Goal: Complete application form: Complete application form

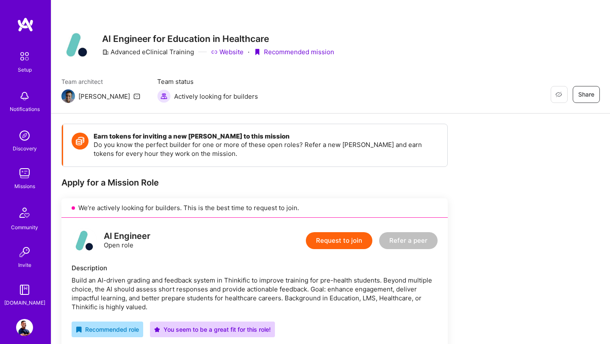
click at [346, 244] on button "Request to join" at bounding box center [339, 240] width 66 height 17
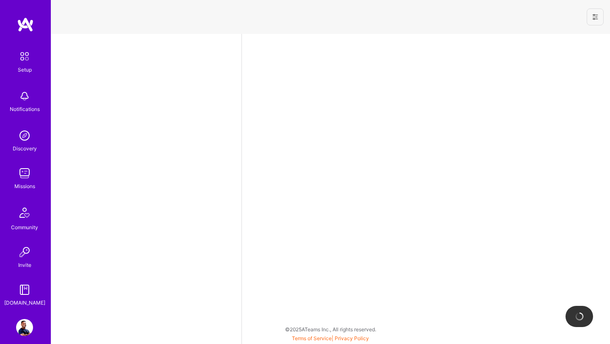
select select "US"
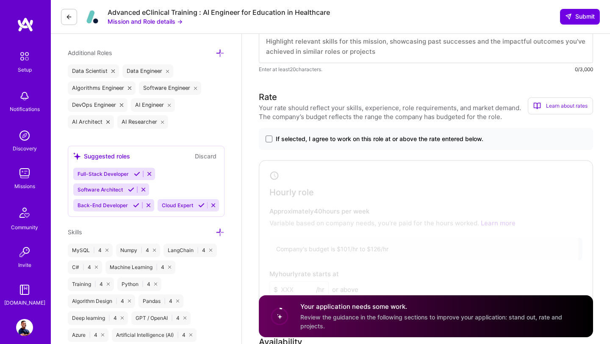
scroll to position [298, 0]
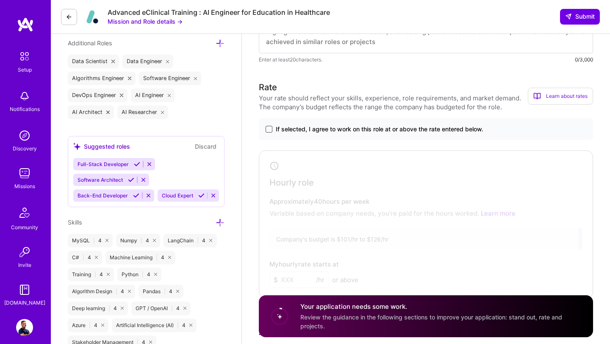
click at [270, 130] on span at bounding box center [268, 129] width 7 height 7
click at [0, 0] on input "If selected, I agree to work on this role at or above the rate entered below." at bounding box center [0, 0] width 0 height 0
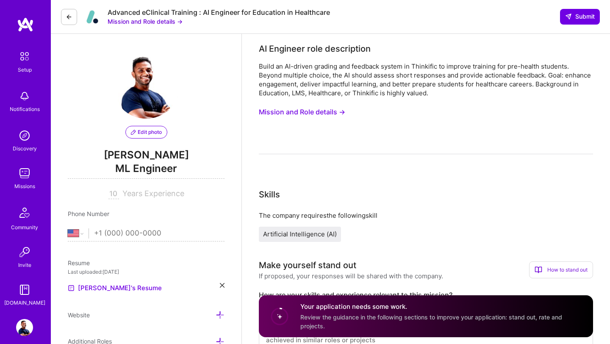
scroll to position [344, 0]
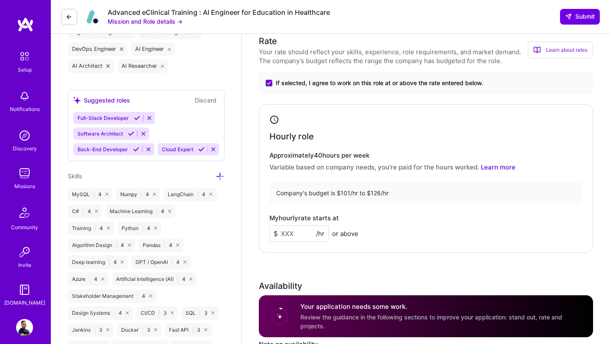
click at [293, 232] on input at bounding box center [298, 233] width 59 height 17
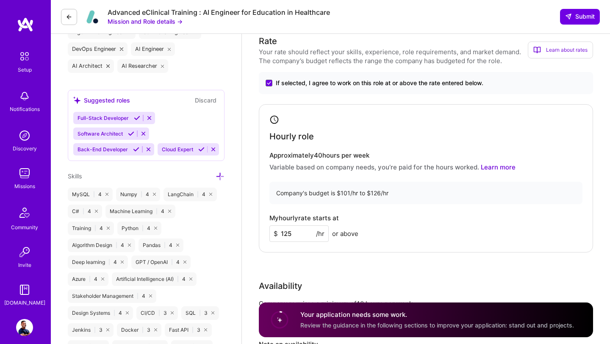
click at [330, 275] on div "Rate Your rate should reflect your skills, experience, role requirements, and m…" at bounding box center [426, 217] width 334 height 365
click at [305, 237] on input "125" at bounding box center [298, 233] width 59 height 17
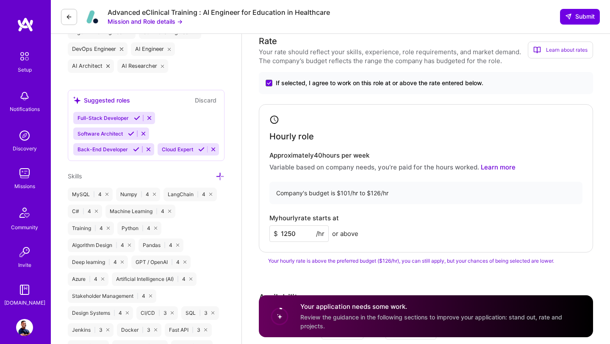
type input "125"
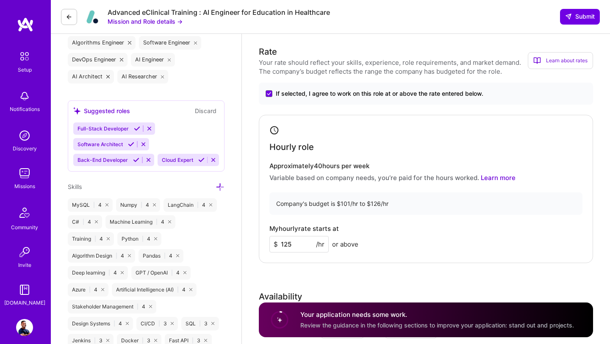
scroll to position [0, 0]
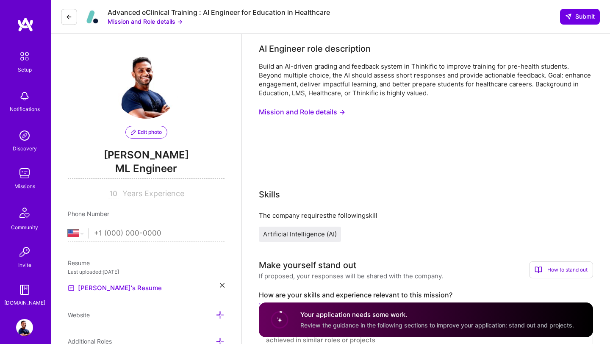
click at [315, 116] on button "Mission and Role details →" at bounding box center [302, 112] width 86 height 16
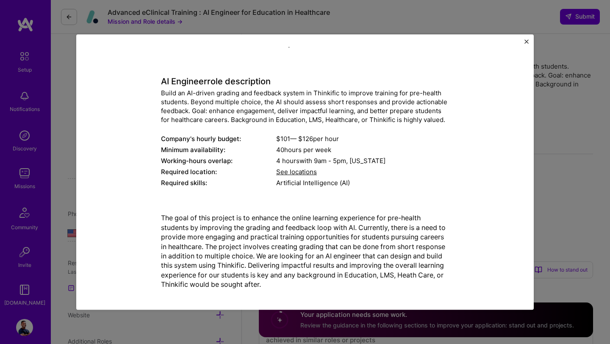
scroll to position [38, 0]
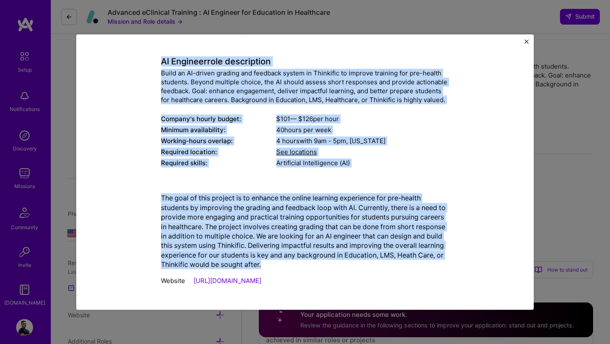
drag, startPoint x: 163, startPoint y: 62, endPoint x: 316, endPoint y: 263, distance: 253.1
click at [316, 263] on div "Mission Description and Role Details AI Engineer role description Build an AI-d…" at bounding box center [305, 153] width 288 height 274
copy div "LO Ipsumdol sita consectetur Adipi el SE-doeius tempori utl etdolore magnaa en …"
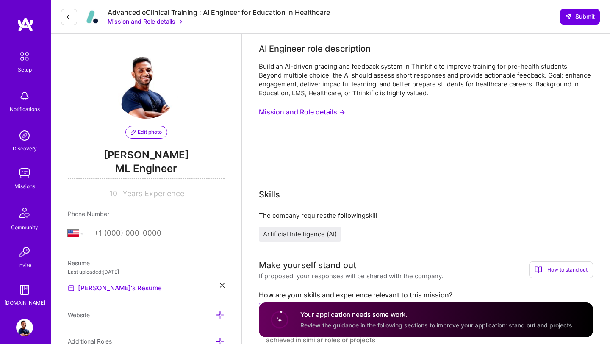
click at [294, 113] on button "Mission and Role details →" at bounding box center [302, 112] width 86 height 16
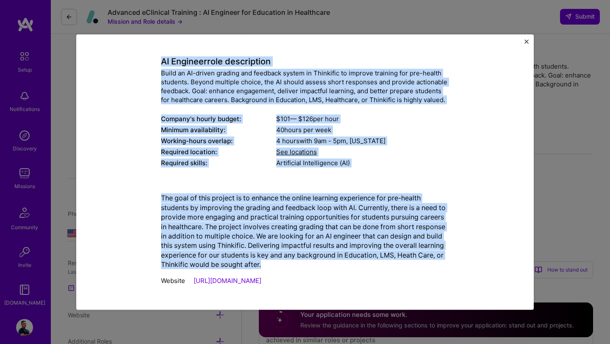
drag, startPoint x: 163, startPoint y: 98, endPoint x: 268, endPoint y: 266, distance: 197.8
click at [268, 266] on div "Mission Description and Role Details AI Engineer role description Build an AI-d…" at bounding box center [305, 153] width 288 height 274
copy div "LO Ipsumdol sita consectetur Adipi el SE-doeius tempori utl etdolore magnaa en …"
click at [298, 155] on span "See locations" at bounding box center [296, 152] width 41 height 8
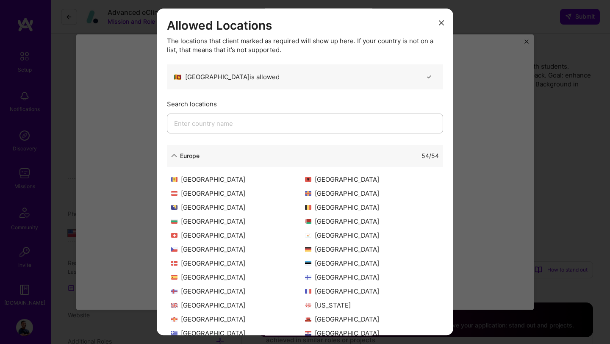
click at [294, 123] on input "modal" at bounding box center [305, 123] width 276 height 20
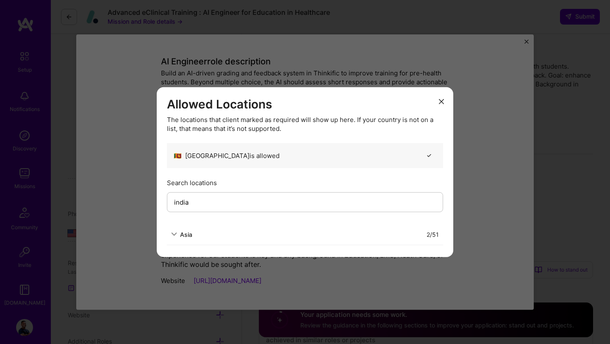
type input "india"
click at [175, 233] on icon "modal" at bounding box center [174, 234] width 6 height 6
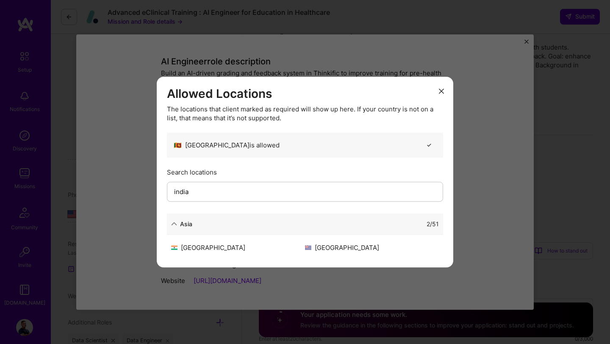
scroll to position [22, 0]
click at [174, 223] on icon "modal" at bounding box center [174, 224] width 6 height 6
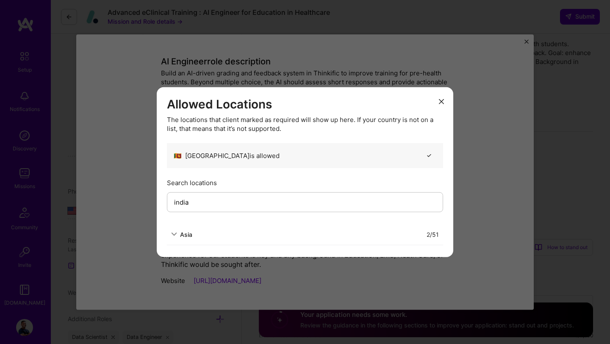
drag, startPoint x: 199, startPoint y: 198, endPoint x: 169, endPoint y: 198, distance: 30.1
click at [169, 198] on input "india" at bounding box center [305, 202] width 276 height 20
click at [176, 237] on div "Oceania" at bounding box center [187, 233] width 32 height 9
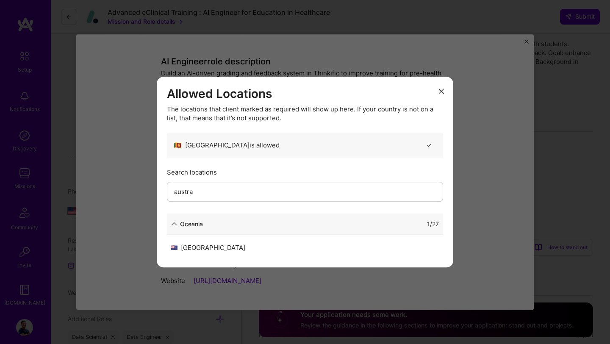
click at [187, 249] on div "[GEOGRAPHIC_DATA]" at bounding box center [238, 247] width 134 height 9
click at [222, 193] on input "austra" at bounding box center [305, 192] width 276 height 20
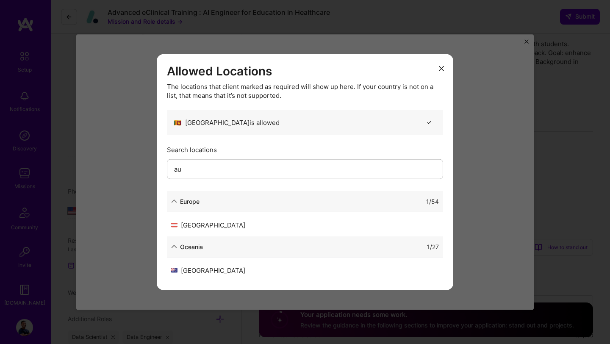
type input "a"
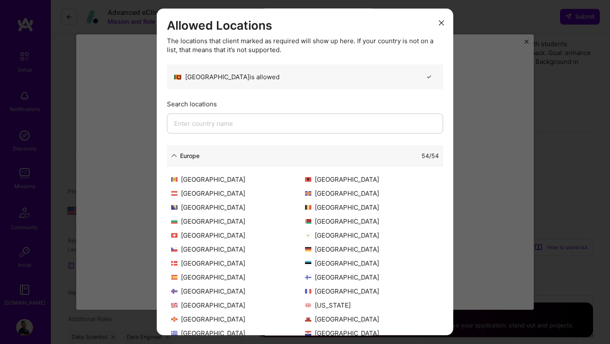
click at [442, 23] on icon "modal" at bounding box center [441, 22] width 5 height 5
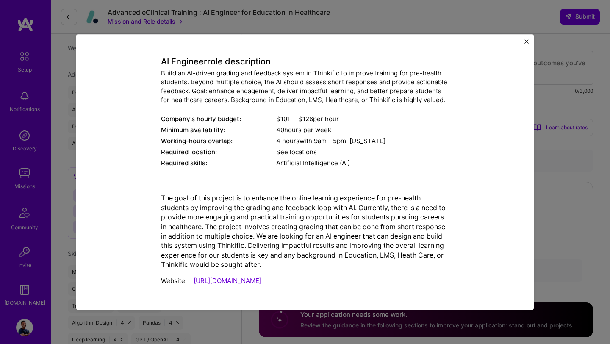
scroll to position [287, 0]
click at [528, 39] on img "Close" at bounding box center [526, 41] width 4 height 4
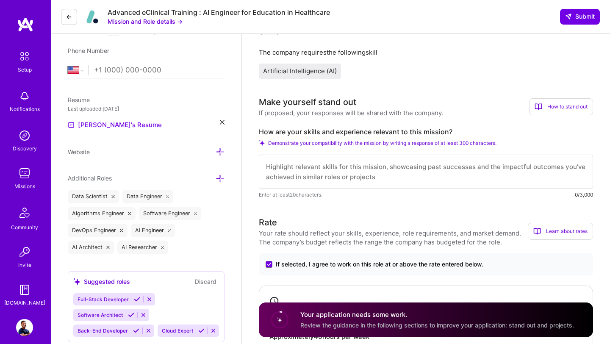
scroll to position [161, 0]
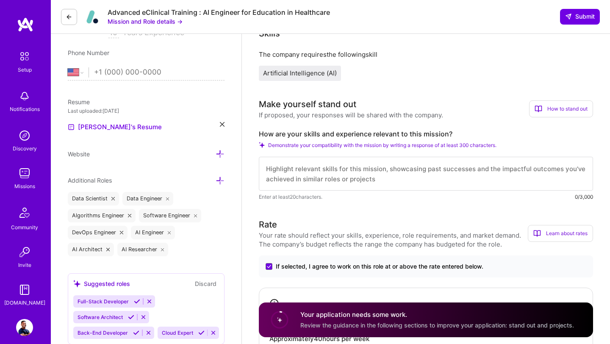
click at [343, 171] on textarea at bounding box center [426, 174] width 334 height 34
paste textarea "L ipsum 7+ dolor si ametconsec adipis EL/SE, doeiusmo temporincid, utl etdolore…"
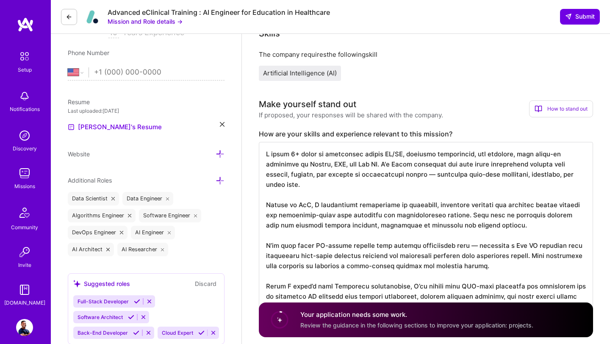
click at [550, 154] on textarea at bounding box center [426, 230] width 334 height 176
click at [568, 165] on textarea at bounding box center [426, 225] width 334 height 166
click at [384, 175] on textarea at bounding box center [426, 225] width 334 height 166
click at [381, 194] on textarea at bounding box center [426, 225] width 334 height 166
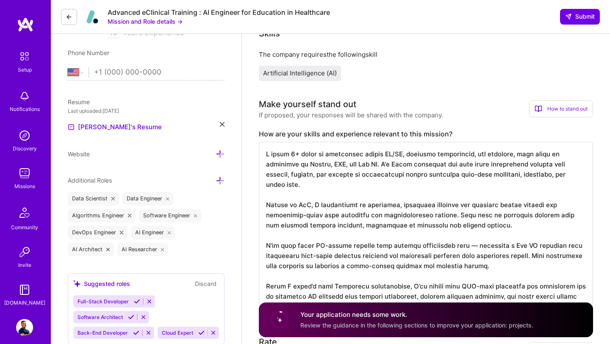
drag, startPoint x: 339, startPoint y: 207, endPoint x: 380, endPoint y: 207, distance: 41.1
click at [381, 207] on textarea at bounding box center [426, 225] width 334 height 166
click at [267, 206] on textarea at bounding box center [426, 225] width 334 height 166
click at [399, 236] on textarea at bounding box center [426, 225] width 334 height 166
click at [459, 235] on textarea at bounding box center [426, 225] width 334 height 166
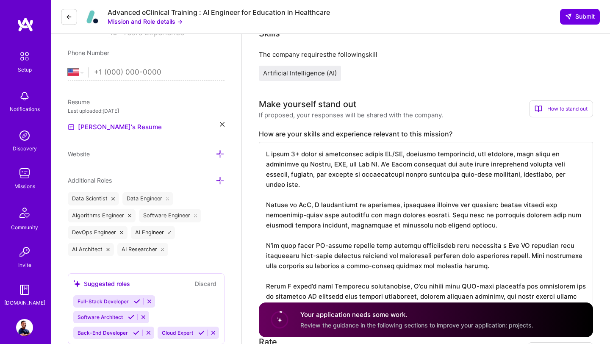
scroll to position [1, 0]
click at [385, 223] on textarea at bounding box center [426, 225] width 334 height 166
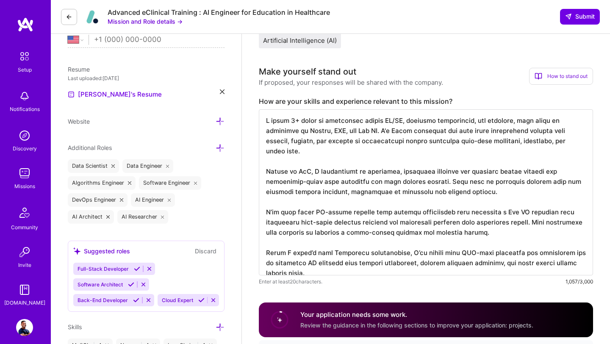
scroll to position [220, 0]
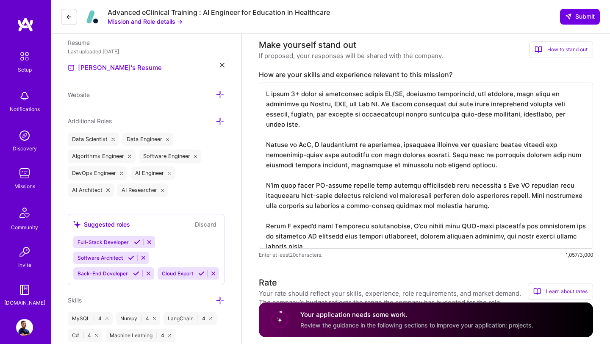
click at [349, 196] on textarea at bounding box center [426, 166] width 334 height 166
click at [461, 218] on textarea at bounding box center [426, 166] width 334 height 166
click at [470, 218] on textarea at bounding box center [426, 166] width 334 height 166
click at [441, 219] on textarea at bounding box center [426, 166] width 334 height 166
drag, startPoint x: 393, startPoint y: 218, endPoint x: 223, endPoint y: 213, distance: 170.3
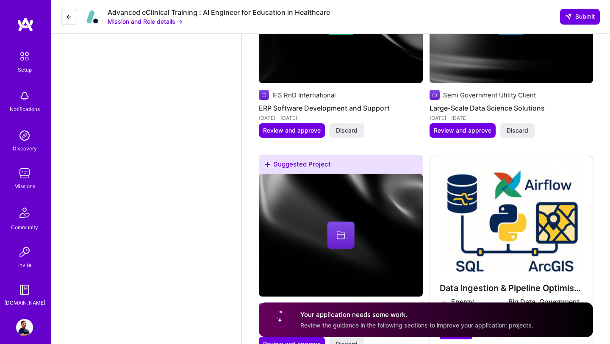
scroll to position [1813, 0]
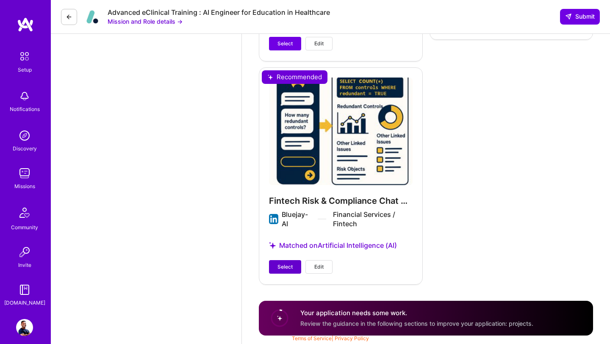
type textarea "I bring 9+ years of experience across AI/ML, software engineering, and research…"
click at [289, 268] on span "Select" at bounding box center [284, 267] width 15 height 8
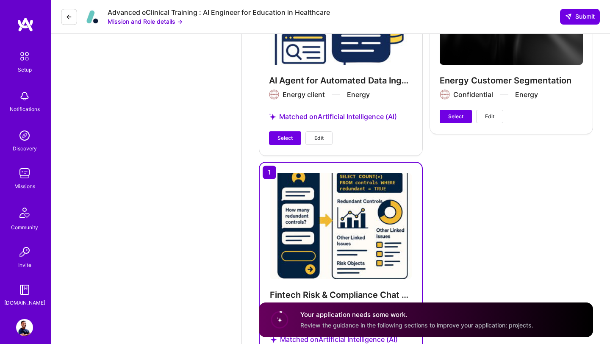
scroll to position [1661, 0]
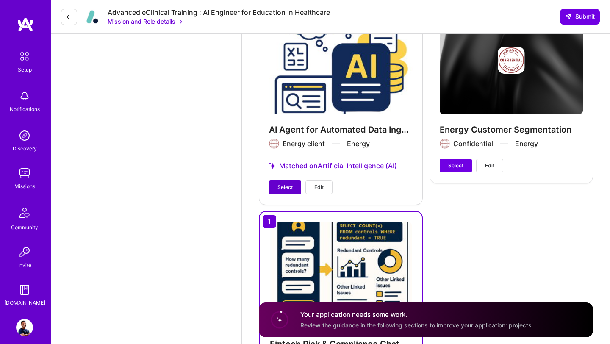
click at [287, 185] on span "Select" at bounding box center [284, 187] width 15 height 8
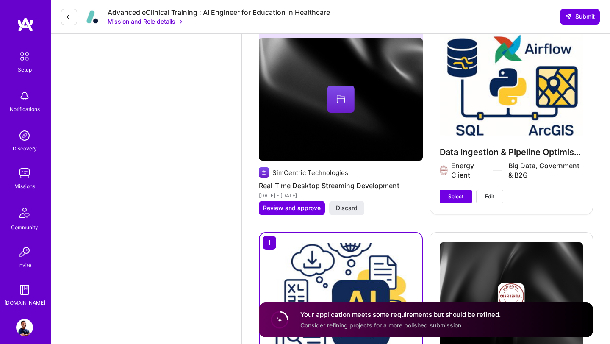
scroll to position [1396, 0]
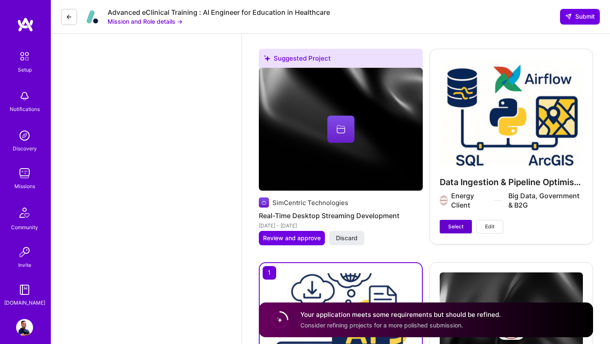
click at [453, 227] on span "Select" at bounding box center [455, 227] width 15 height 8
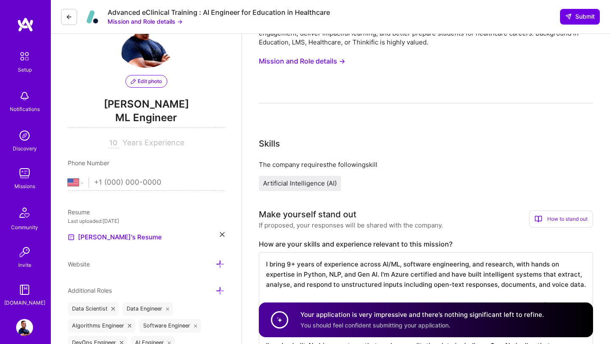
scroll to position [0, 0]
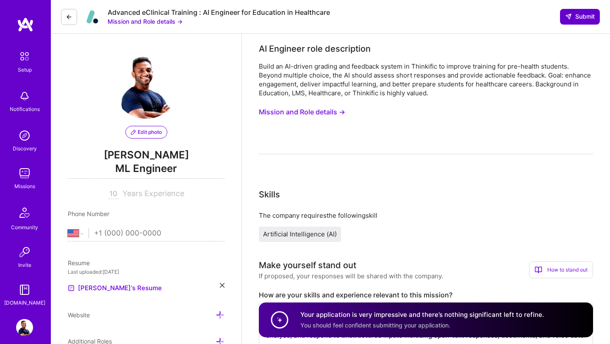
click at [578, 14] on span "Submit" at bounding box center [580, 16] width 30 height 8
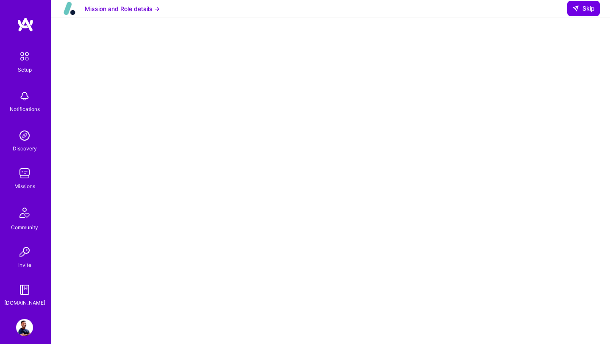
click at [578, 12] on icon at bounding box center [575, 8] width 7 height 7
select select "US"
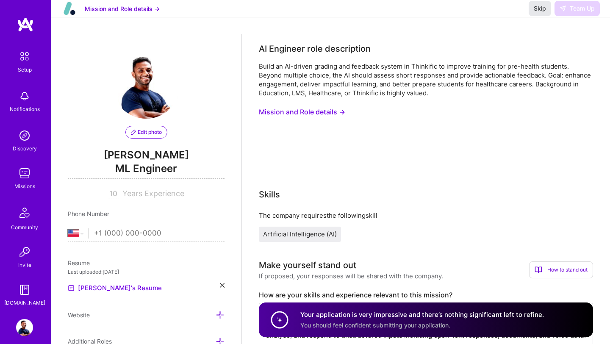
click at [542, 13] on span "Skip" at bounding box center [539, 8] width 12 height 8
click at [25, 179] on img at bounding box center [24, 173] width 17 height 17
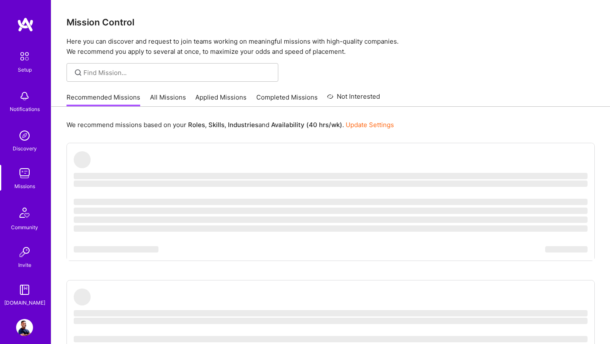
click at [227, 99] on link "Applied Missions" at bounding box center [220, 100] width 51 height 14
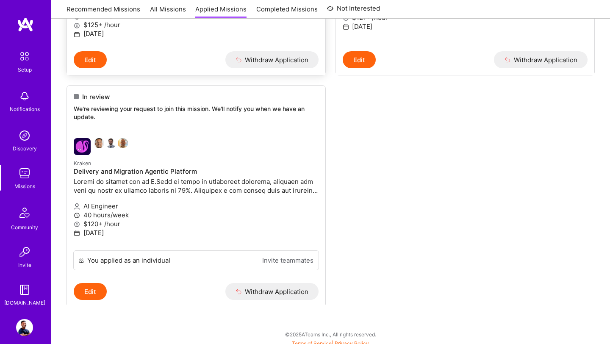
scroll to position [257, 0]
